Goal: Task Accomplishment & Management: Manage account settings

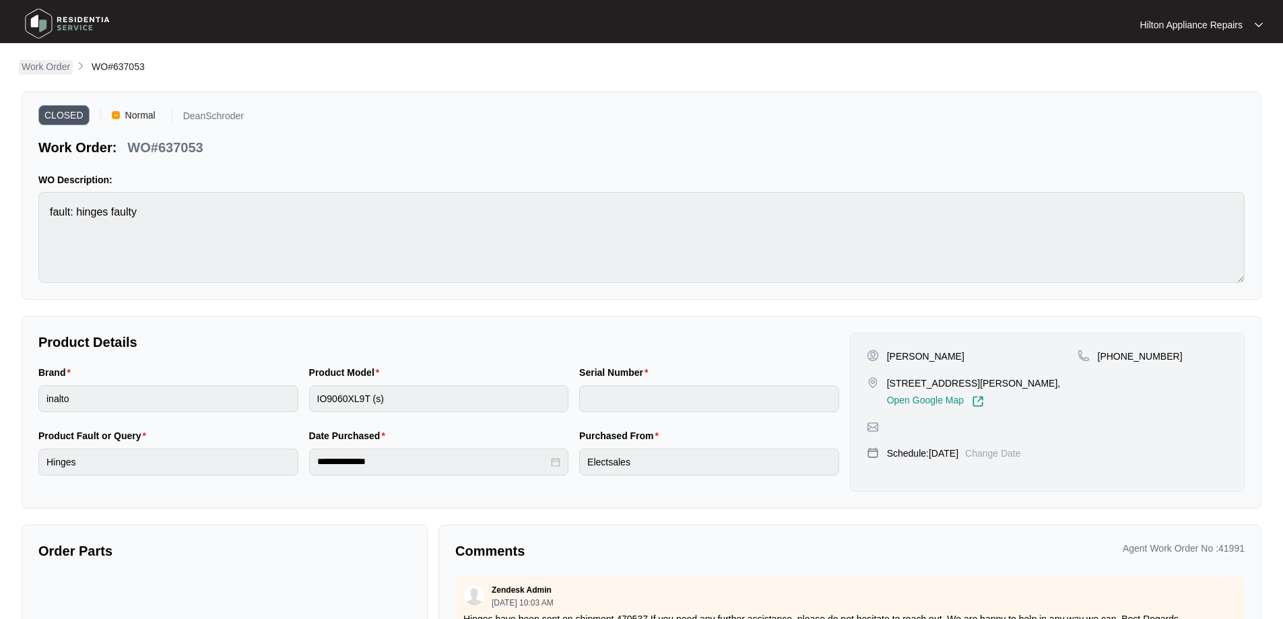
click at [57, 65] on p "Work Order" at bounding box center [46, 66] width 48 height 13
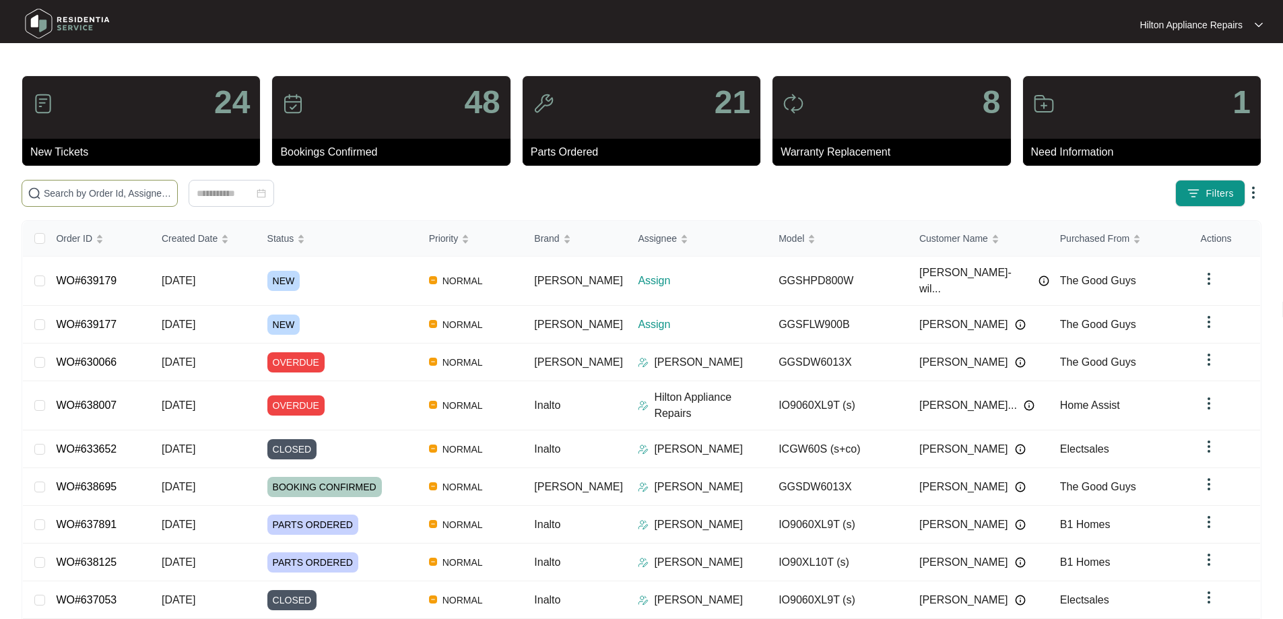
click at [178, 182] on span at bounding box center [100, 193] width 156 height 27
click at [172, 191] on input "text" at bounding box center [108, 193] width 128 height 15
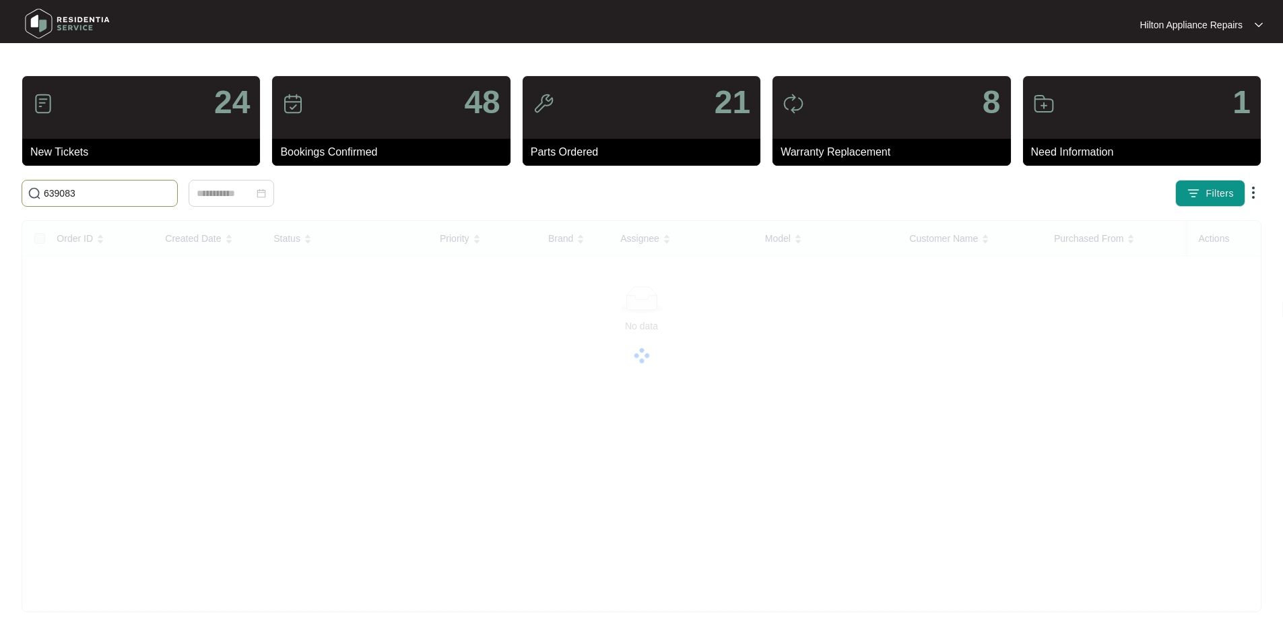
drag, startPoint x: 75, startPoint y: 195, endPoint x: 12, endPoint y: 185, distance: 63.3
click at [12, 185] on main "24 New Tickets 48 Bookings Confirmed 21 Parts Ordered 8 Warranty Replacement 1 …" at bounding box center [641, 317] width 1283 height 634
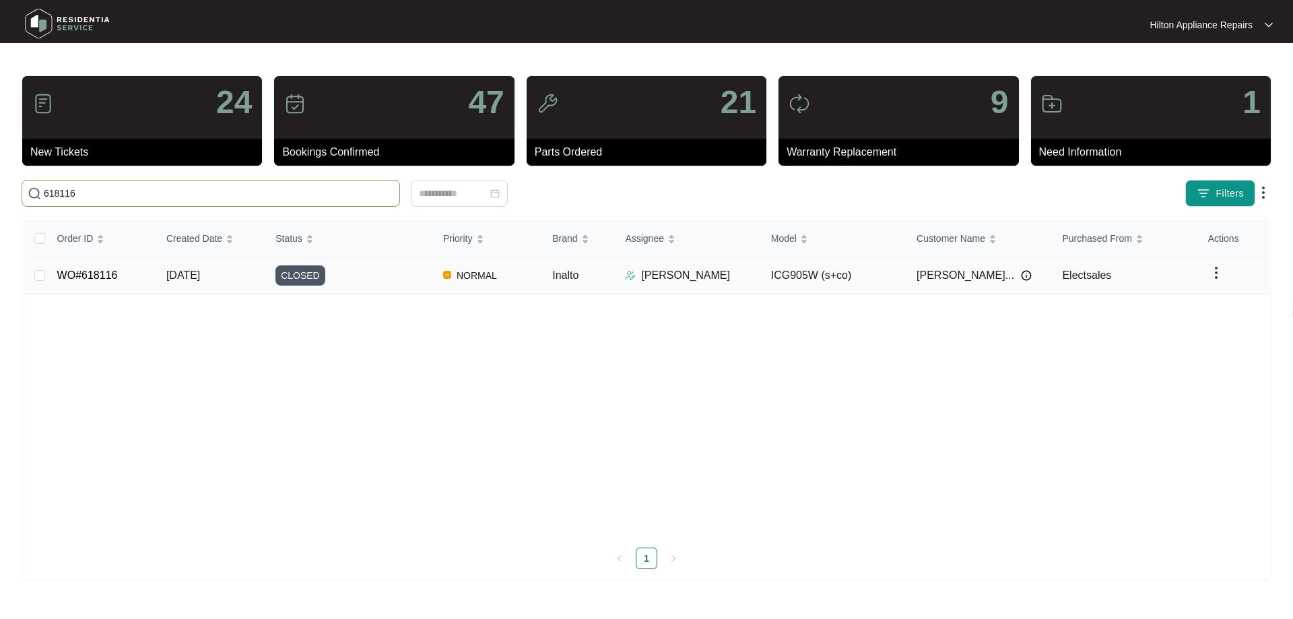
type input "618116"
click at [404, 281] on div "CLOSED" at bounding box center [353, 275] width 157 height 20
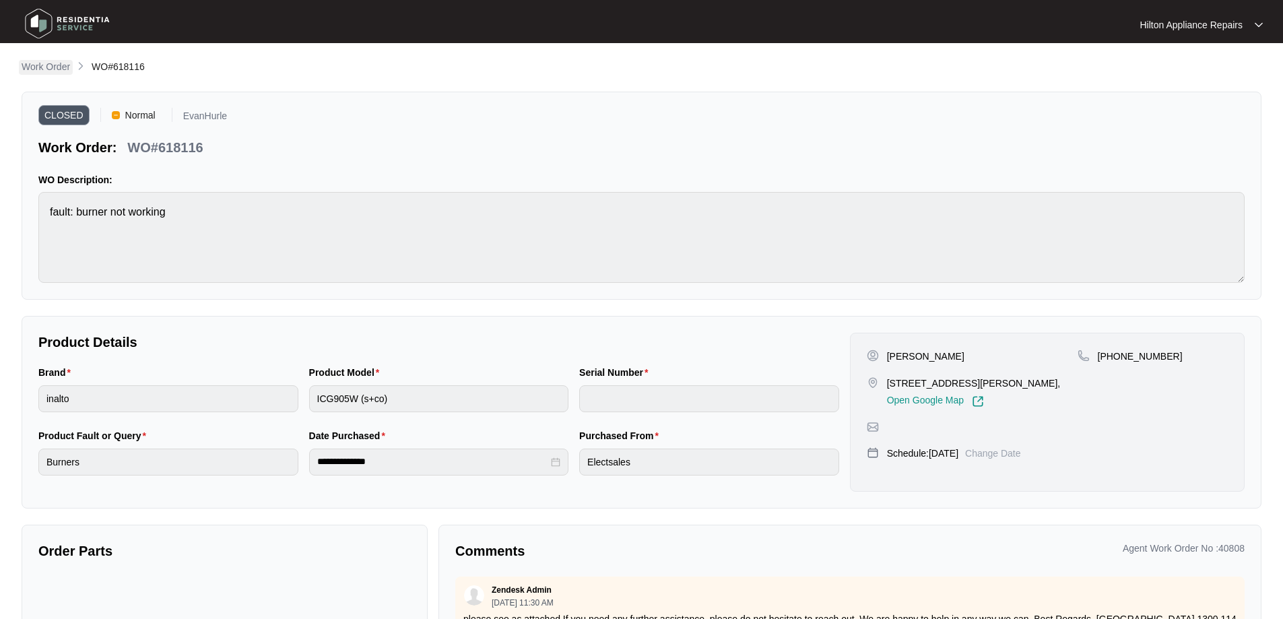
click at [55, 63] on p "Work Order" at bounding box center [46, 66] width 48 height 13
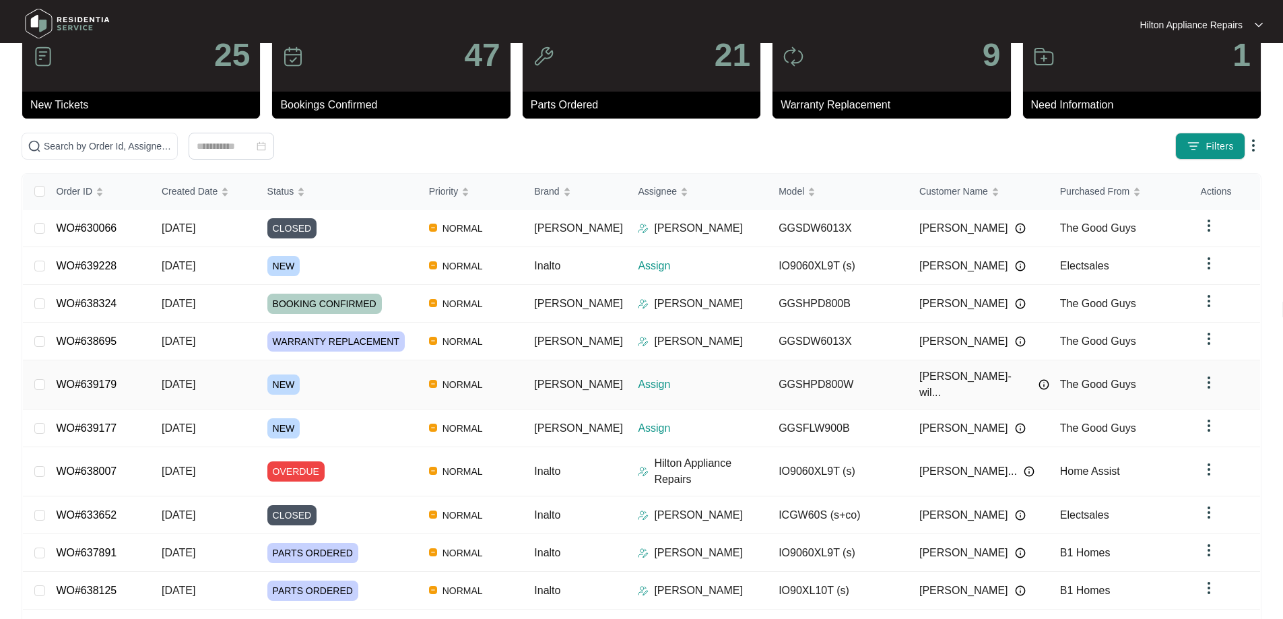
scroll to position [73, 0]
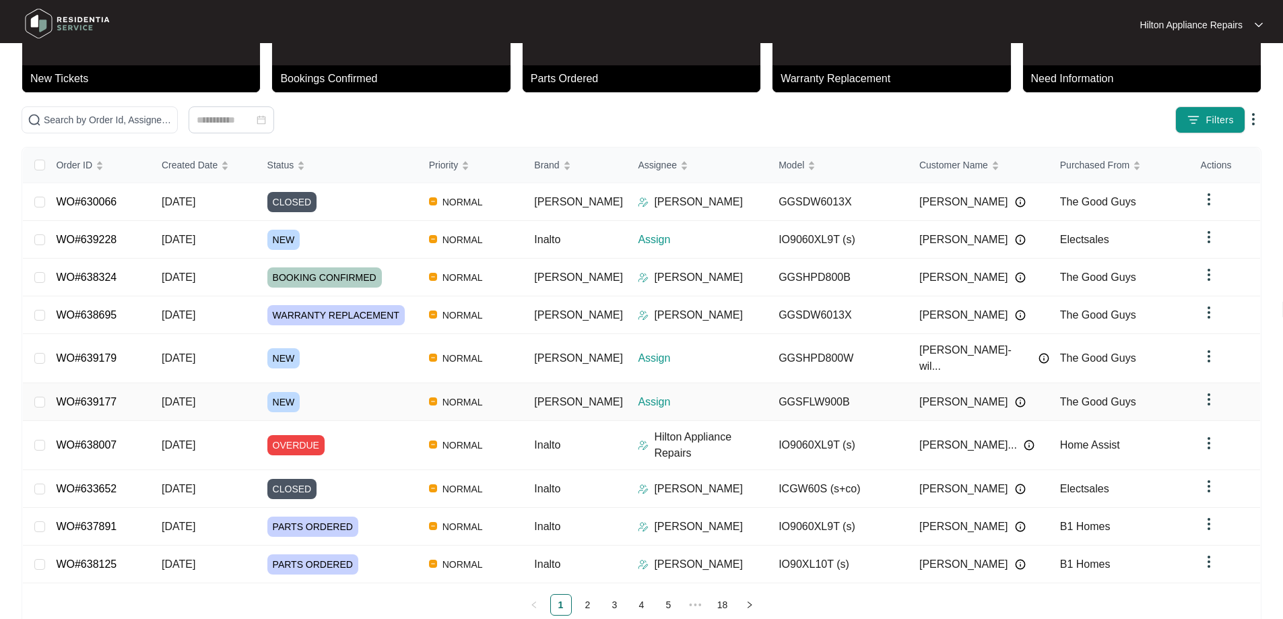
click at [522, 386] on td "NORMAL" at bounding box center [471, 402] width 106 height 38
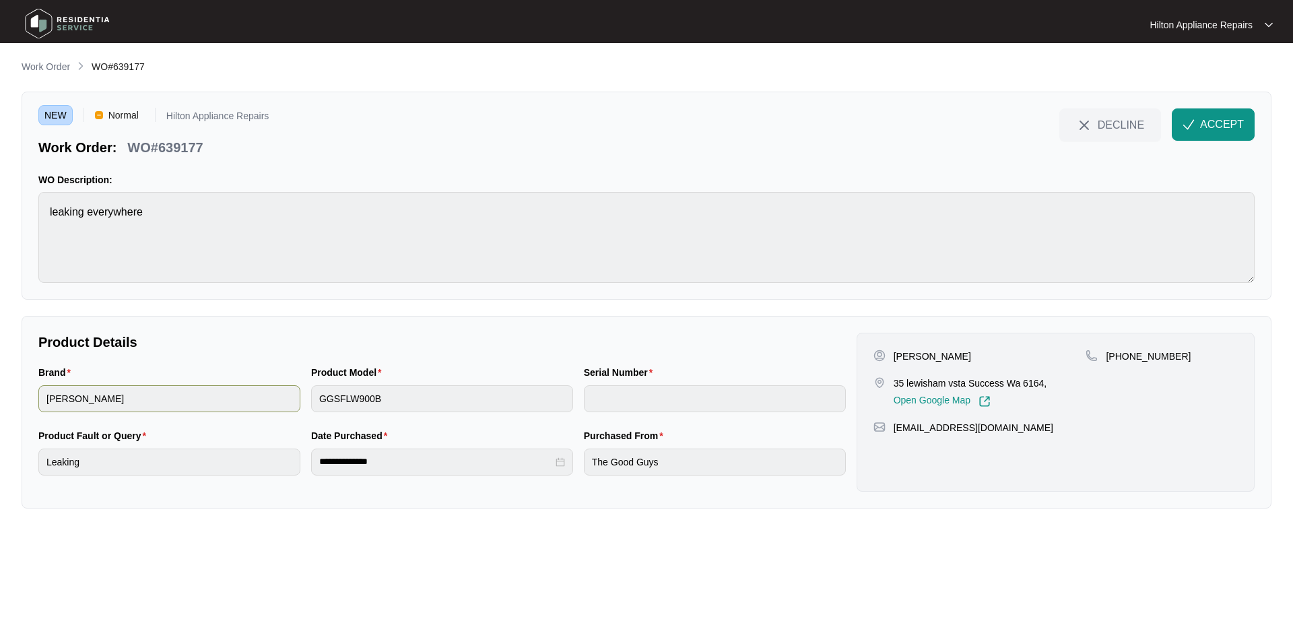
click at [285, 395] on div "Brand [PERSON_NAME] Product Model GGSFLW900B Serial Number" at bounding box center [442, 396] width 818 height 63
click at [21, 216] on main "**********" at bounding box center [646, 309] width 1293 height 619
click at [1205, 132] on span "ACCEPT" at bounding box center [1222, 124] width 44 height 16
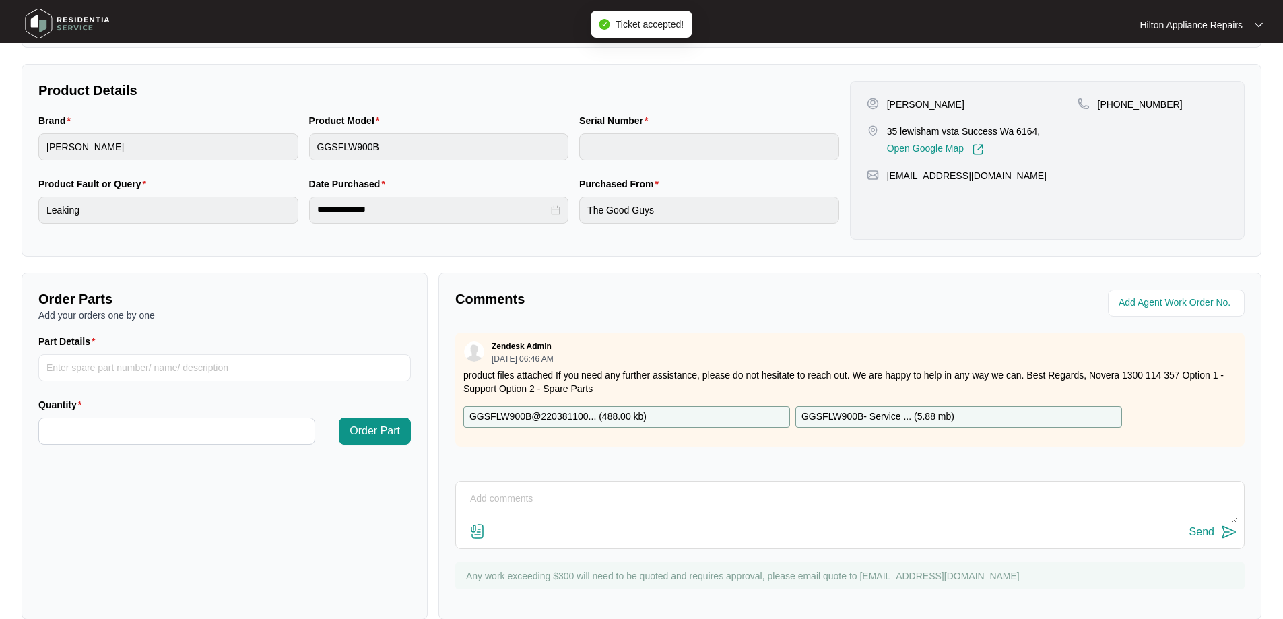
scroll to position [275, 0]
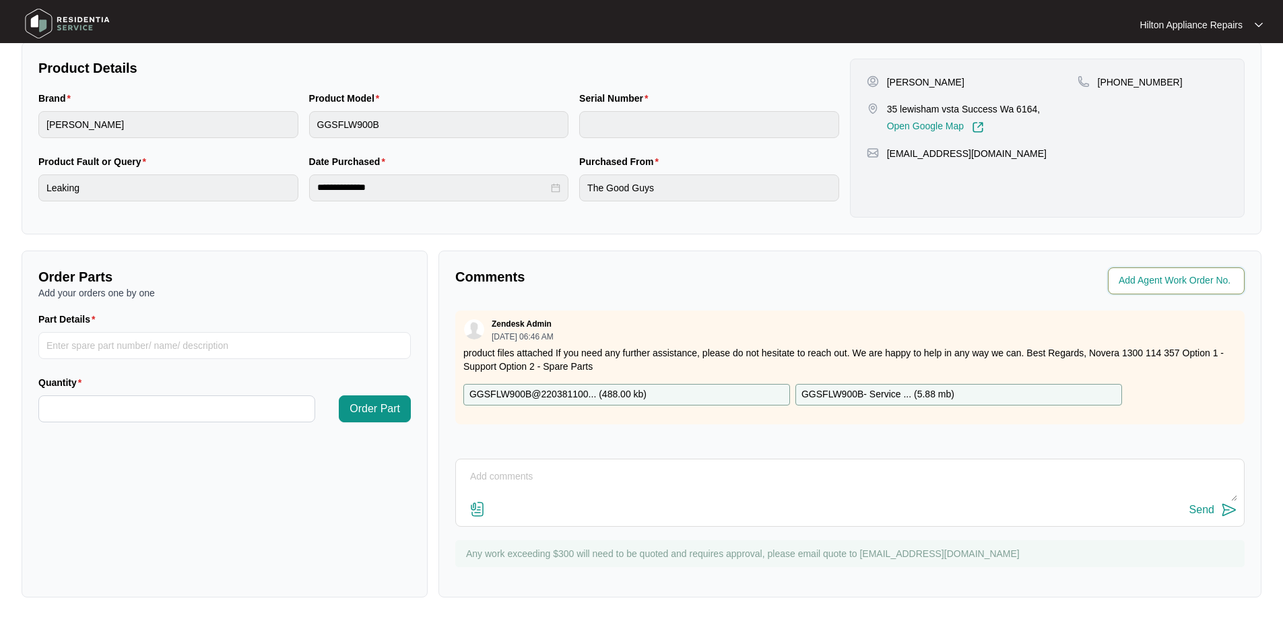
click at [1141, 281] on input "string" at bounding box center [1177, 281] width 118 height 16
click at [1147, 283] on input "string" at bounding box center [1177, 281] width 118 height 16
type input "42129"
click at [1057, 240] on div "**********" at bounding box center [641, 191] width 1239 height 812
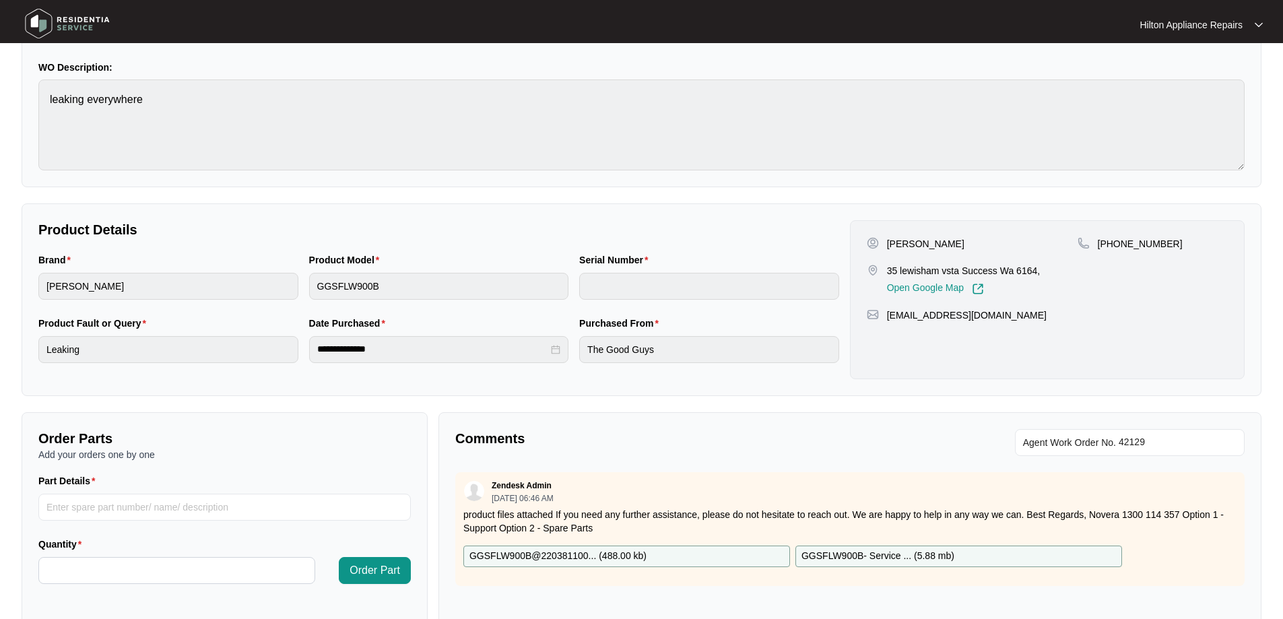
scroll to position [0, 0]
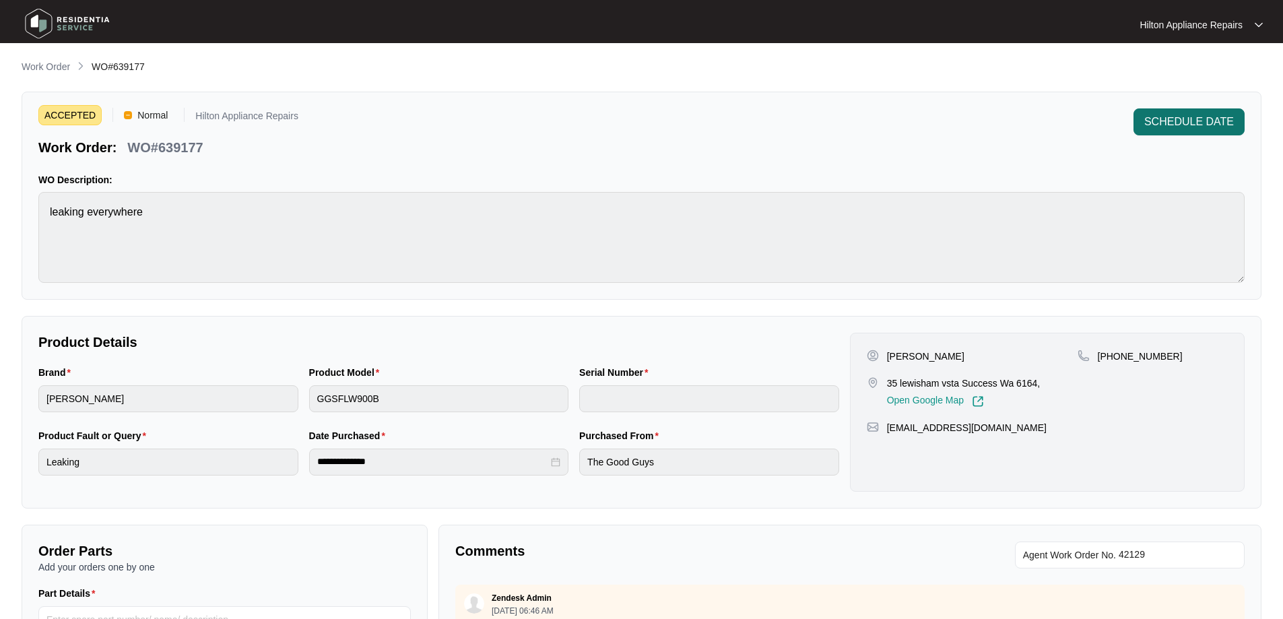
click at [1180, 118] on span "SCHEDULE DATE" at bounding box center [1189, 122] width 90 height 16
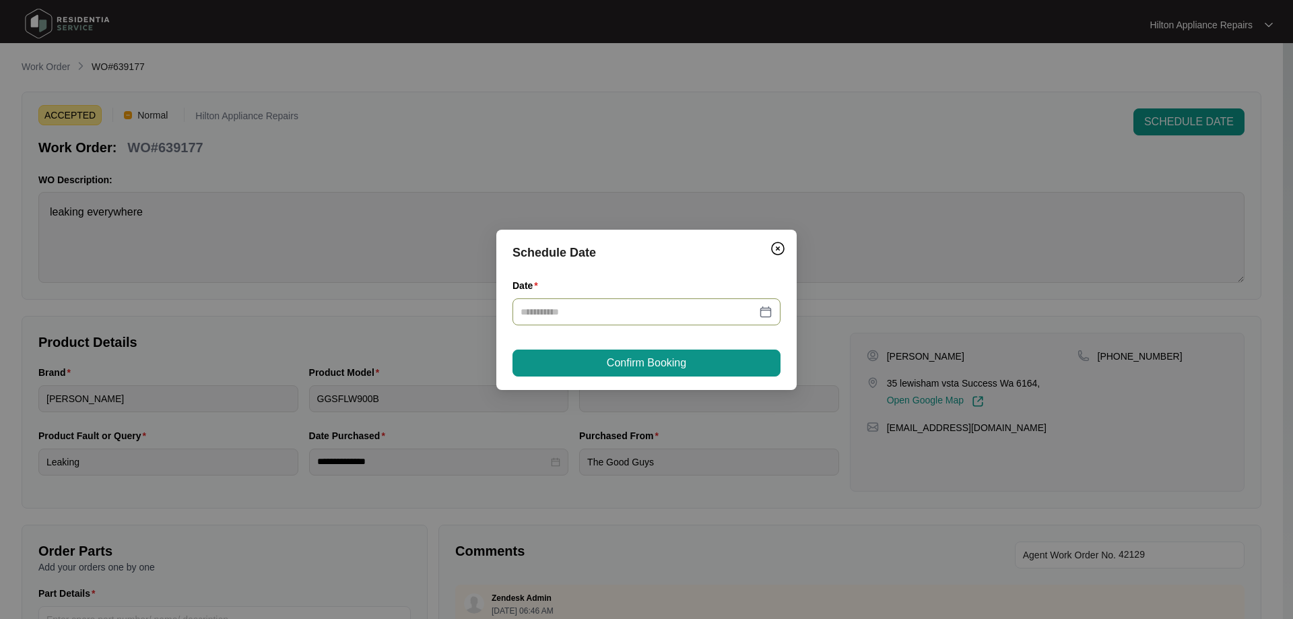
click at [770, 314] on div at bounding box center [646, 311] width 252 height 15
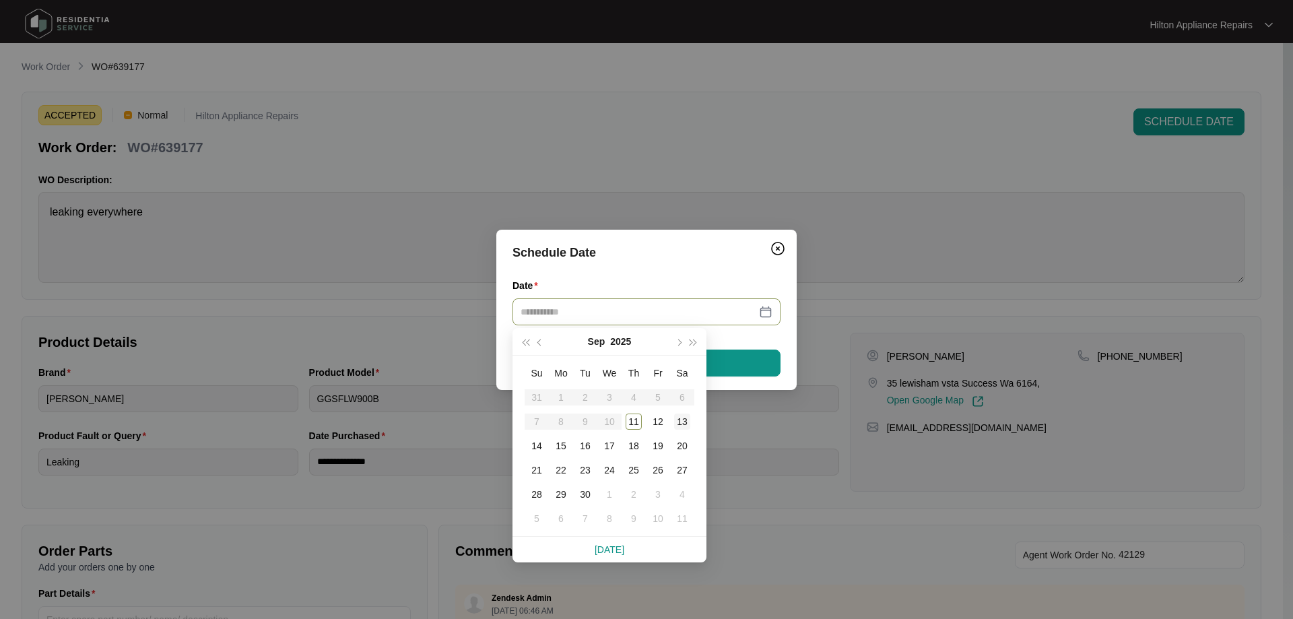
type input "**********"
click at [676, 415] on div "13" at bounding box center [682, 421] width 16 height 16
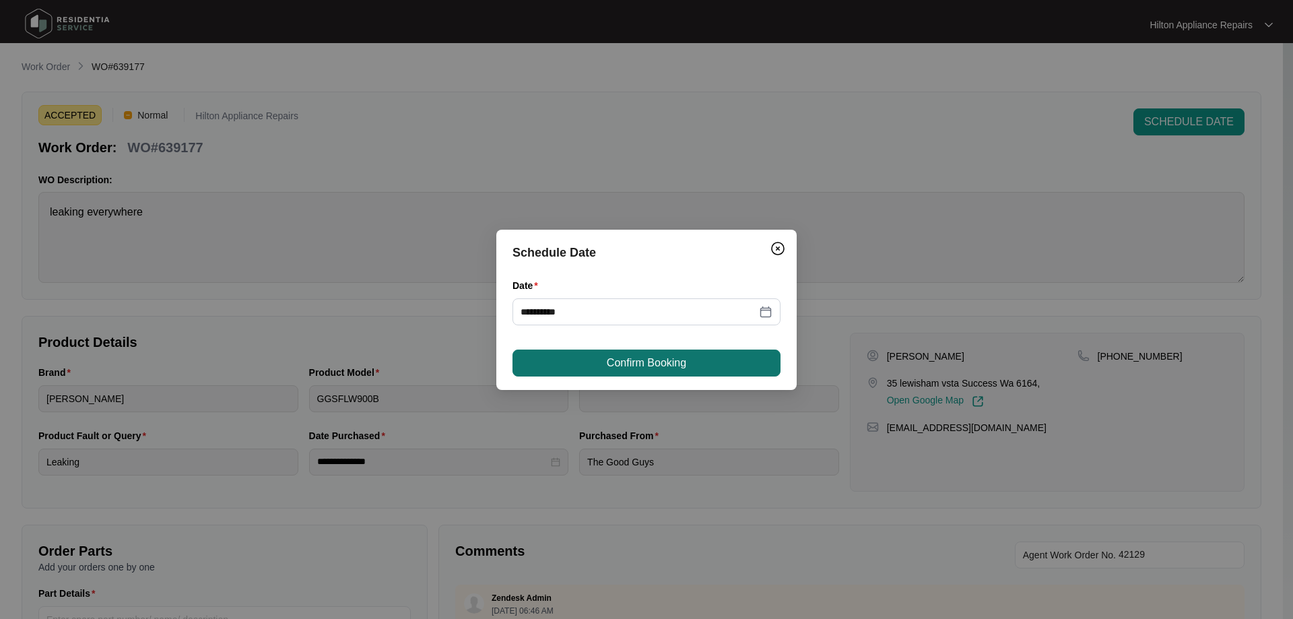
click at [662, 358] on span "Confirm Booking" at bounding box center [646, 363] width 79 height 16
